Goal: Communication & Community: Answer question/provide support

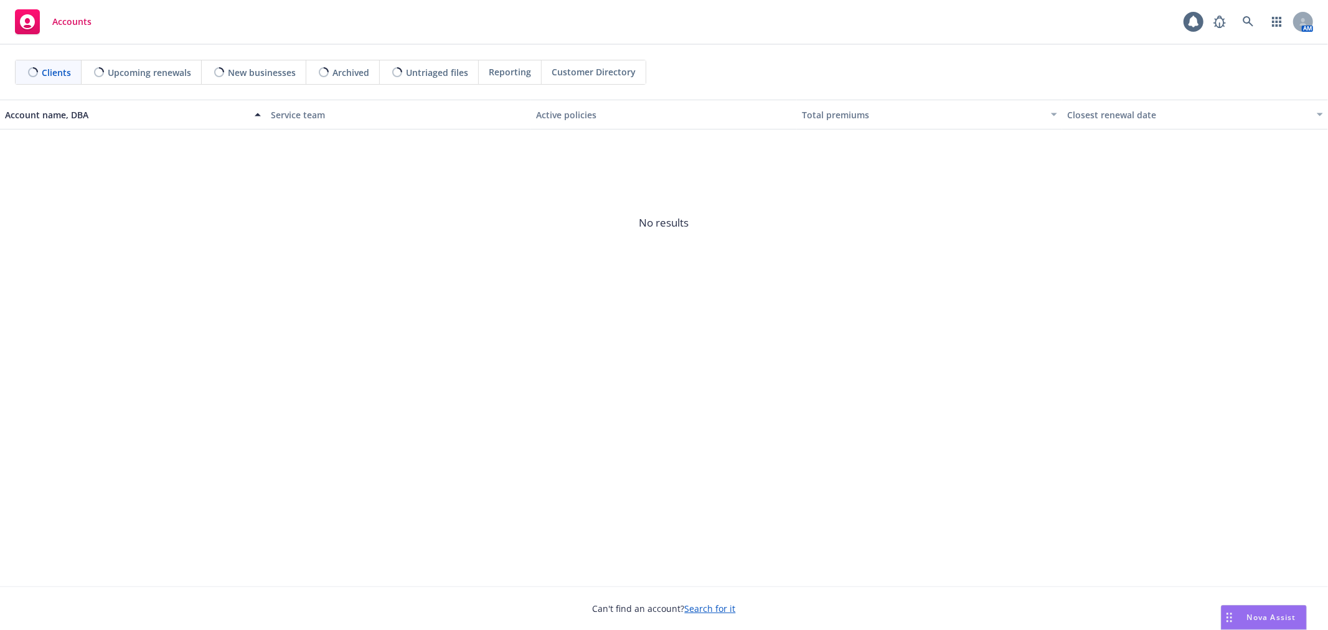
click at [1252, 607] on div "Nova Assist" at bounding box center [1264, 618] width 85 height 24
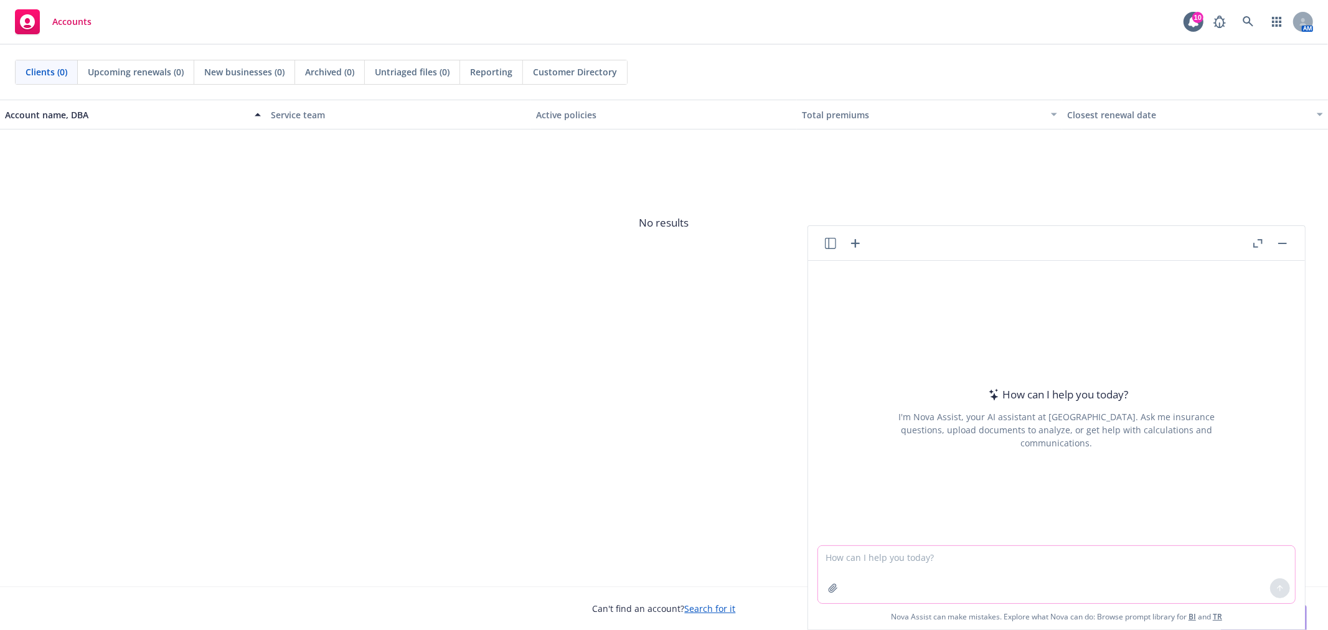
click at [1128, 567] on textarea at bounding box center [1056, 574] width 477 height 57
paste textarea "Can you review the medical slides and make sure the plans are grouped the way y…"
type textarea "make this flow better "Can you review the medical slides and make sure the plan…"
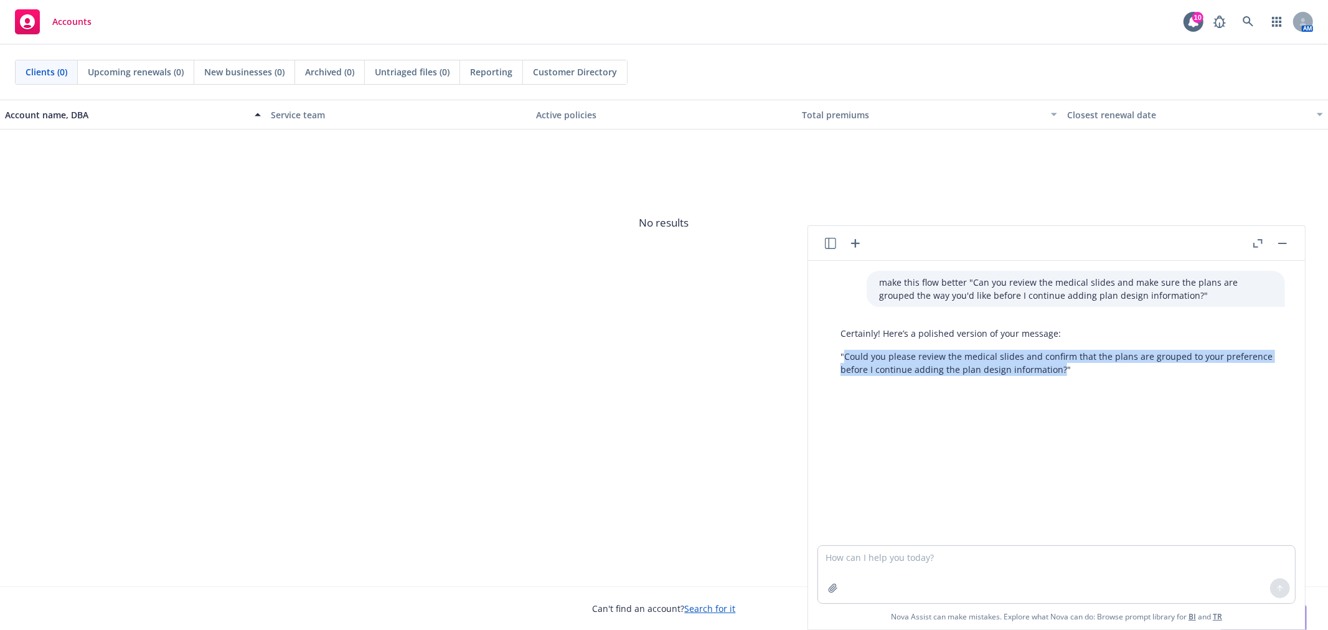
drag, startPoint x: 844, startPoint y: 355, endPoint x: 1060, endPoint y: 380, distance: 217.5
click at [1060, 380] on div "Certainly! Here’s a polished version of your message: "Could you please review …" at bounding box center [1056, 351] width 457 height 59
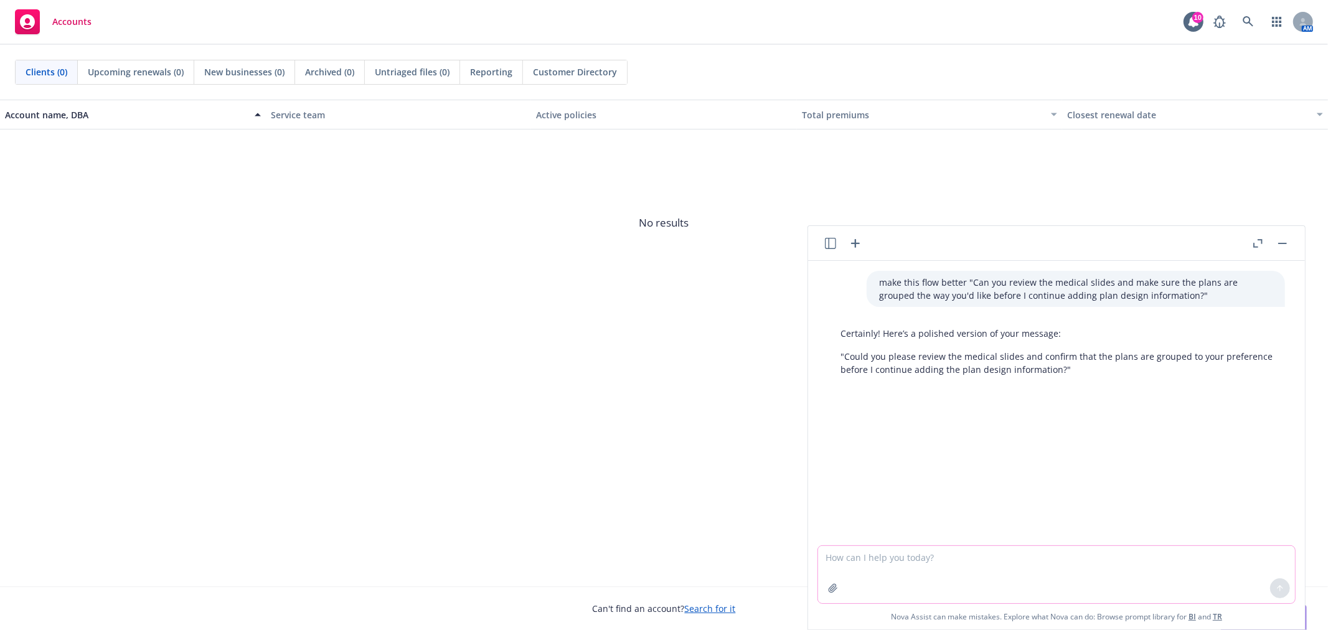
click at [1003, 567] on textarea at bounding box center [1056, 574] width 477 height 57
type textarea "more casual"
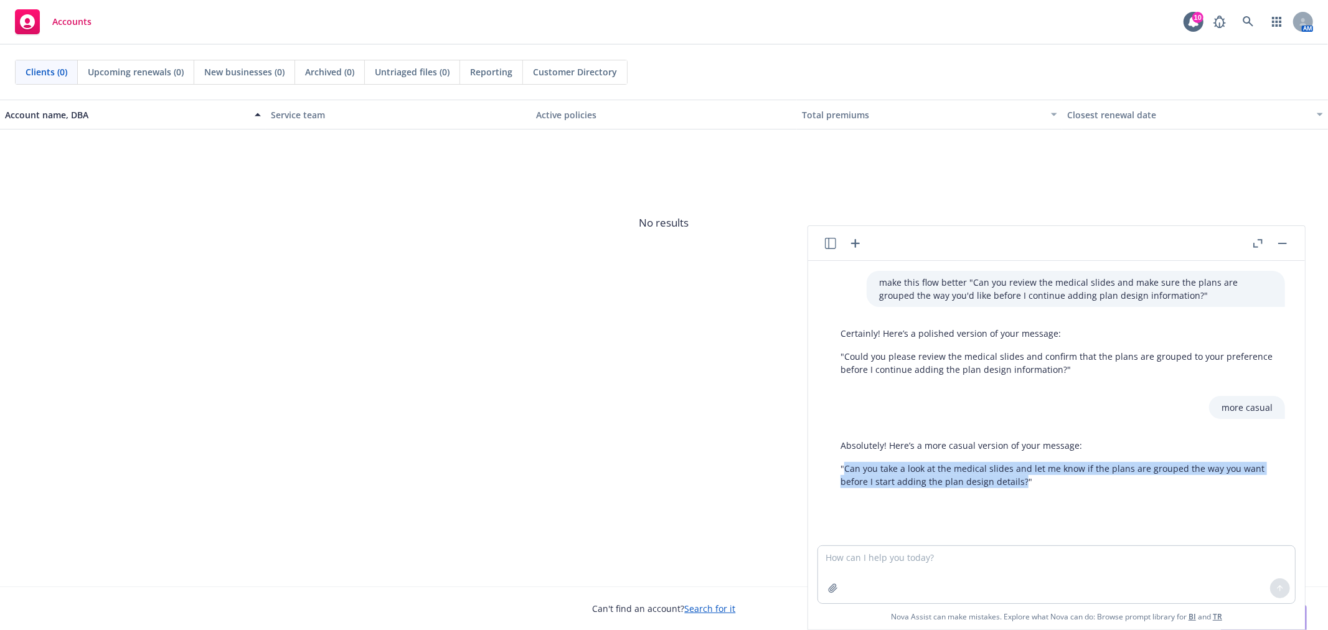
drag, startPoint x: 846, startPoint y: 469, endPoint x: 1019, endPoint y: 489, distance: 174.9
click at [1019, 489] on div "Absolutely! Here’s a more casual version of your message: "Can you take a look …" at bounding box center [1056, 463] width 457 height 59
copy p "Can you take a look at the medical slides and let me know if the plans are grou…"
